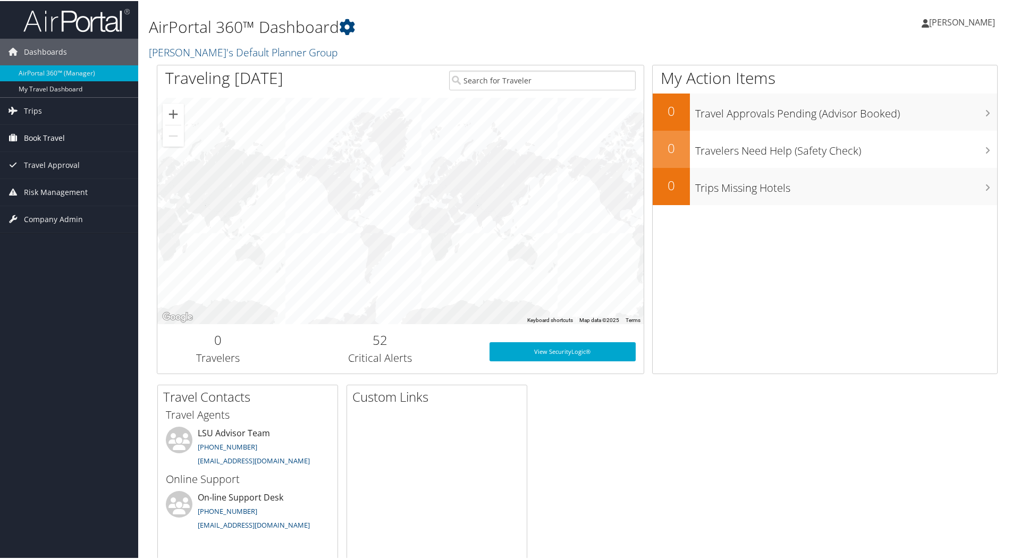
click at [51, 128] on span "Book Travel" at bounding box center [44, 137] width 41 height 27
click at [68, 154] on link "Approval Request (Beta)" at bounding box center [69, 158] width 138 height 16
click at [63, 135] on span "Book Travel" at bounding box center [44, 137] width 41 height 27
click at [53, 169] on link "Book/Manage Online Trips" at bounding box center [69, 174] width 138 height 16
